Goal: Task Accomplishment & Management: Use online tool/utility

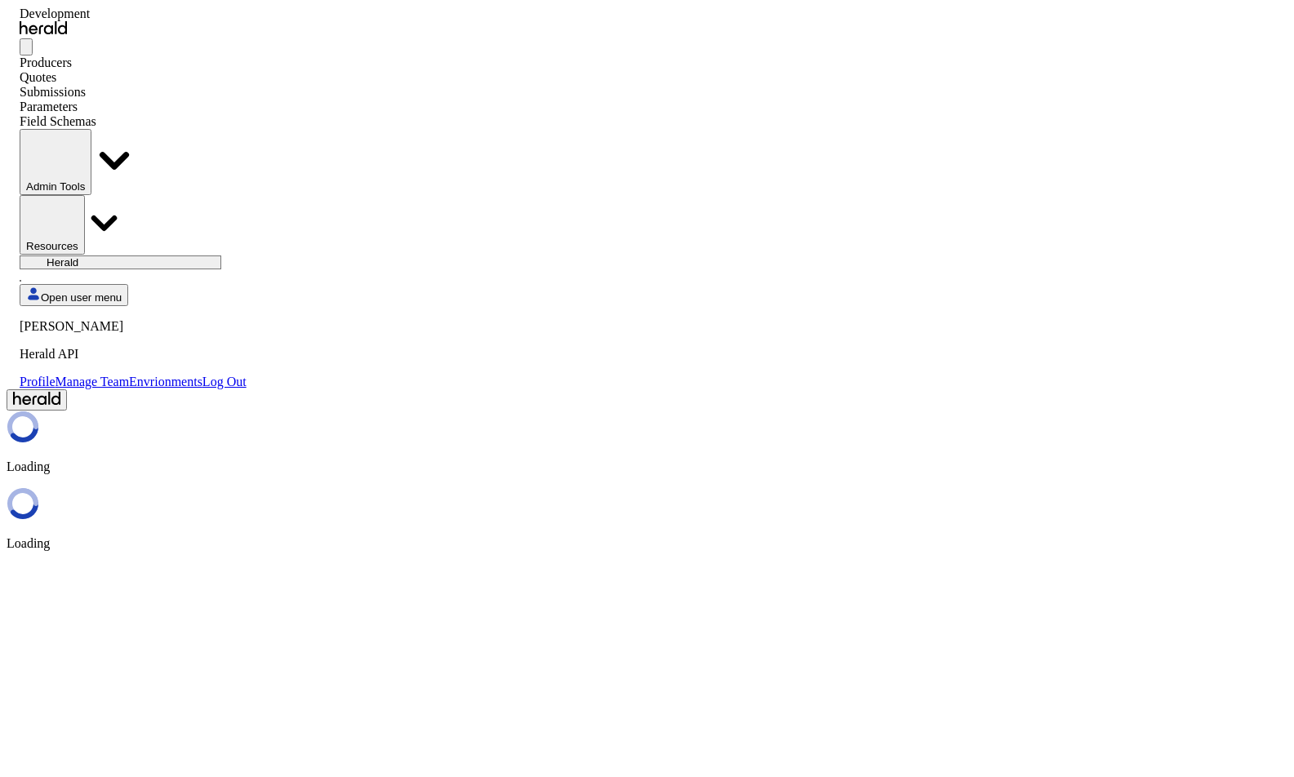
select select "pfm_2v8p_herald_api"
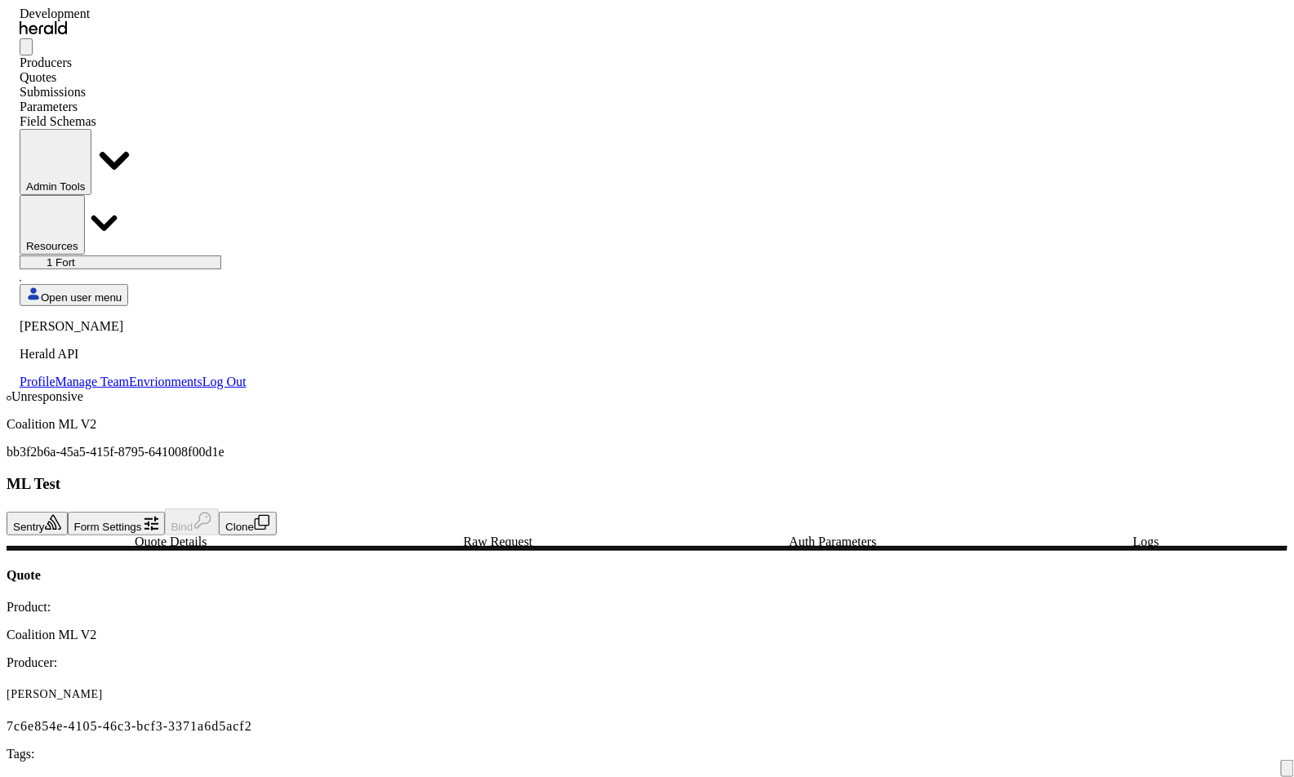
click at [270, 514] on icon "button" at bounding box center [262, 522] width 16 height 16
select select "******"
